Goal: Find specific page/section: Find specific page/section

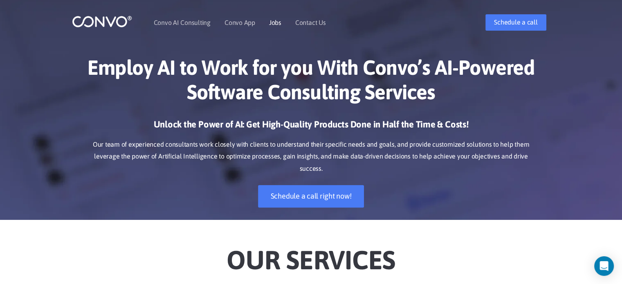
click at [270, 23] on link "Jobs" at bounding box center [275, 22] width 12 height 7
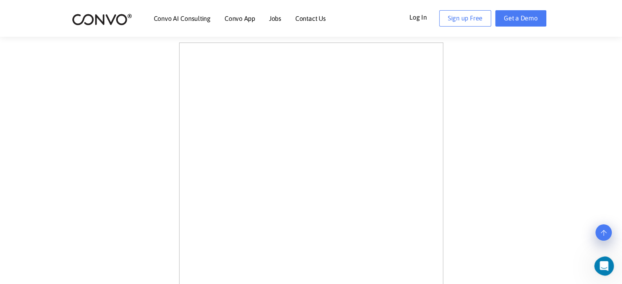
scroll to position [82, 0]
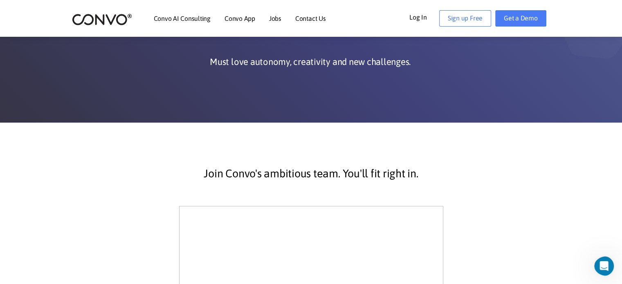
click at [270, 18] on link "Jobs" at bounding box center [275, 18] width 12 height 7
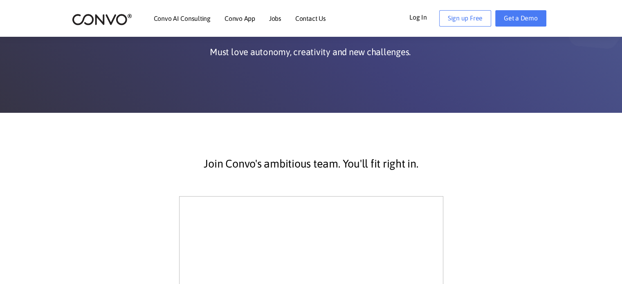
scroll to position [204, 0]
